Goal: Book appointment/travel/reservation

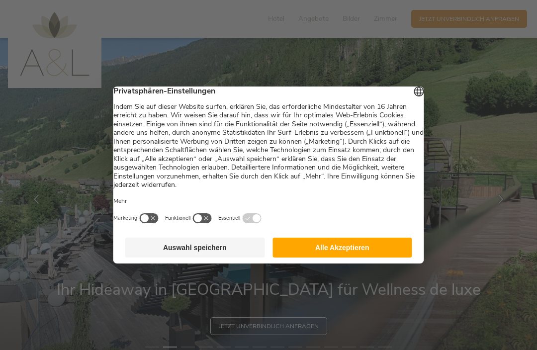
click at [354, 254] on button "Alle Akzeptieren" at bounding box center [342, 248] width 140 height 20
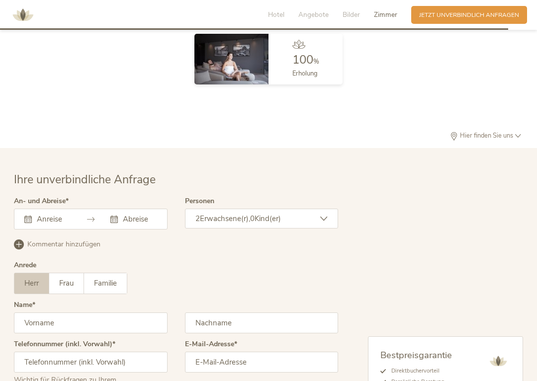
scroll to position [2402, 0]
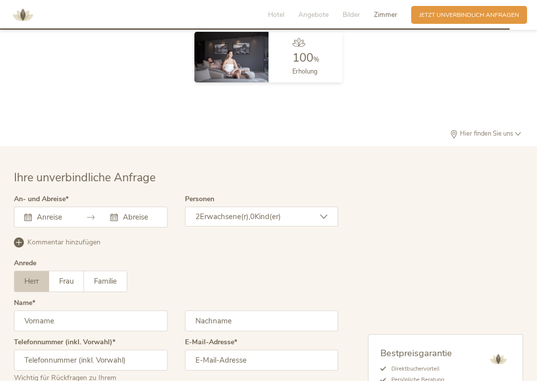
click at [61, 213] on div "August 2025 Mo Di Mi Do Fr Sa So 28 29 30 31 1 2 3 4 5 6 7 8 9 10 11 12 13 14 1…" at bounding box center [91, 217] width 154 height 21
click at [35, 212] on input "text" at bounding box center [52, 217] width 36 height 10
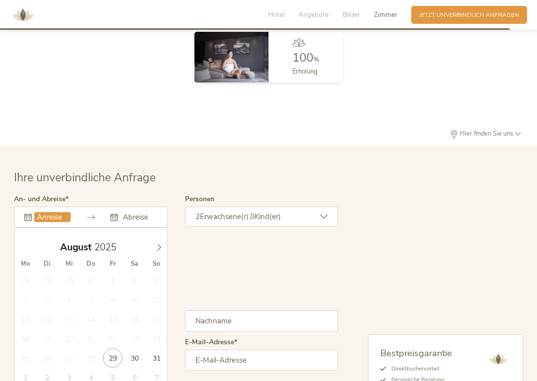
click at [160, 244] on icon at bounding box center [159, 247] width 7 height 7
type input "01.09.2025"
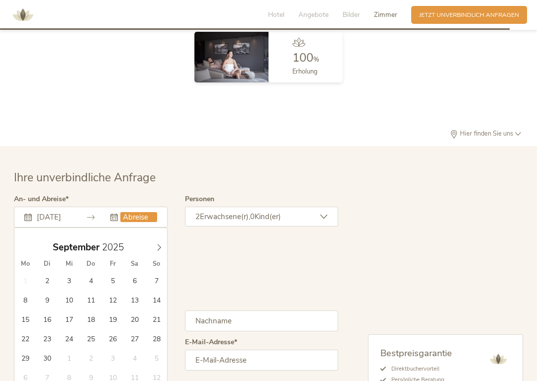
type input "06.09.2025"
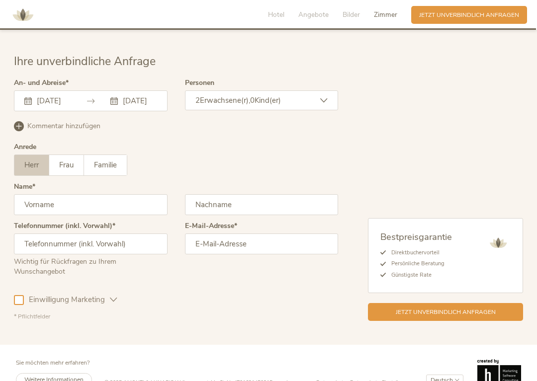
scroll to position [2531, 0]
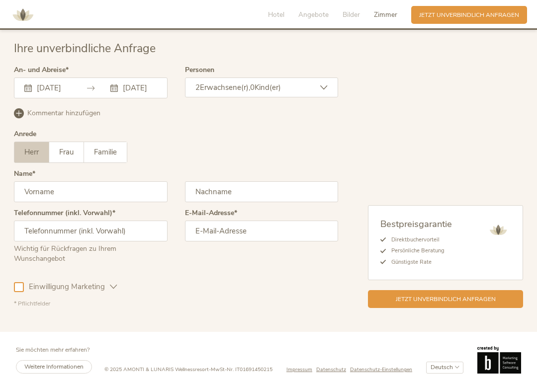
click at [142, 188] on input "text" at bounding box center [91, 191] width 154 height 21
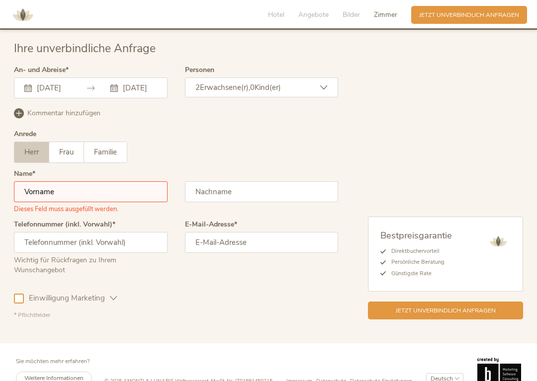
type input "ursi.aeschlimann@bluewin.ch"
type input "Aeschlimann"
type input "Ursula"
type input "0041796704264"
click at [15, 294] on div at bounding box center [19, 299] width 10 height 10
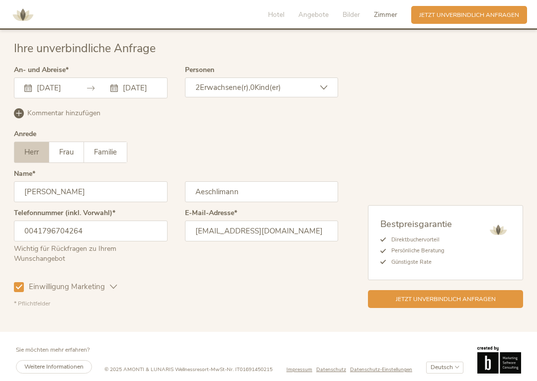
click at [435, 297] on div "Jetzt unverbindlich anfragen" at bounding box center [445, 299] width 155 height 18
